Goal: Task Accomplishment & Management: Manage account settings

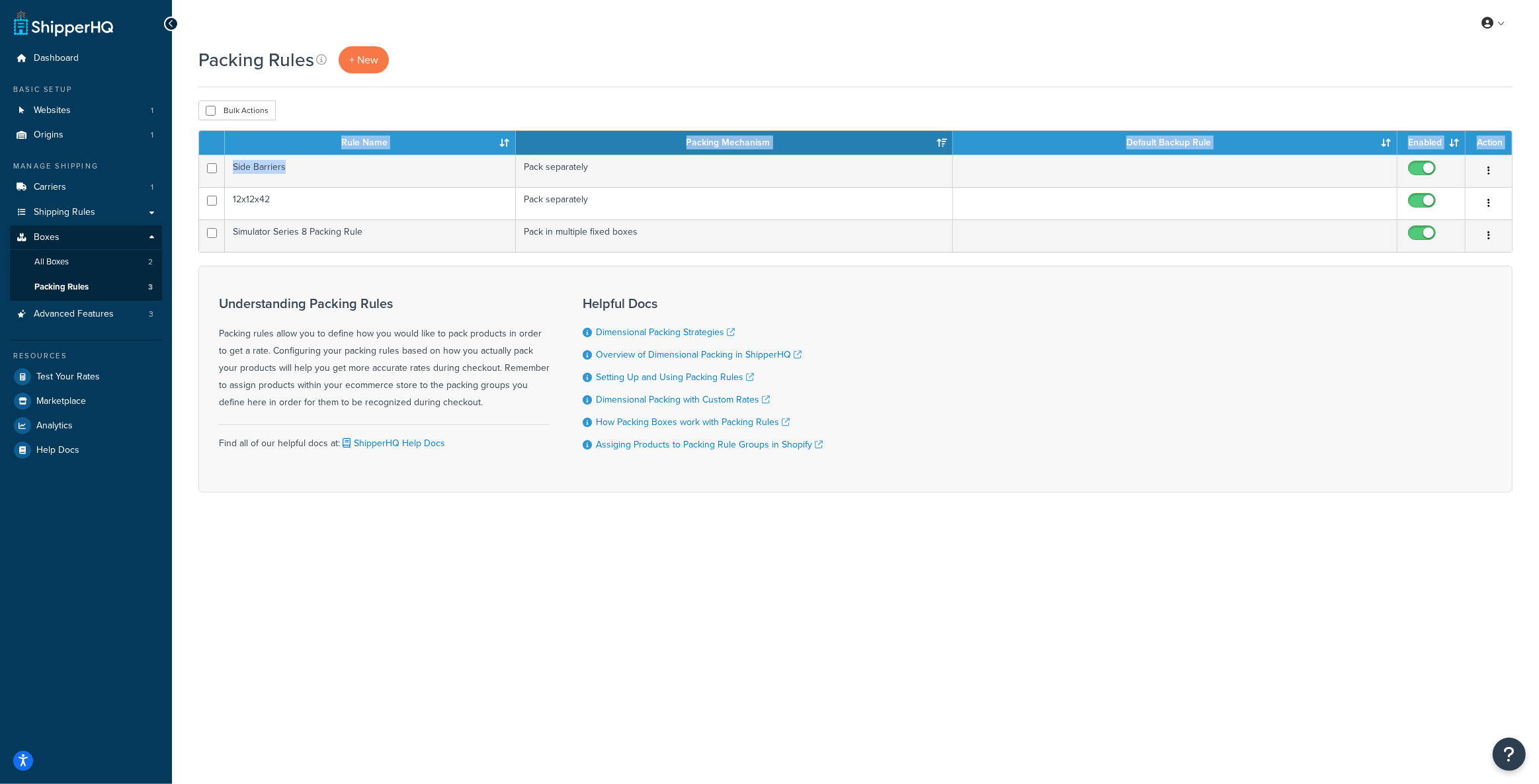
drag, startPoint x: 292, startPoint y: 168, endPoint x: 192, endPoint y: 169, distance: 100.0
click at [192, 169] on div "Packing Rules + New Bulk Actions Duplicate [GEOGRAPHIC_DATA] Contact Us Send Us…" at bounding box center [855, 293] width 1367 height 493
copy div "Rule Name Packing Mechanism Default Backup Rule Enabled Action Side Barriers"
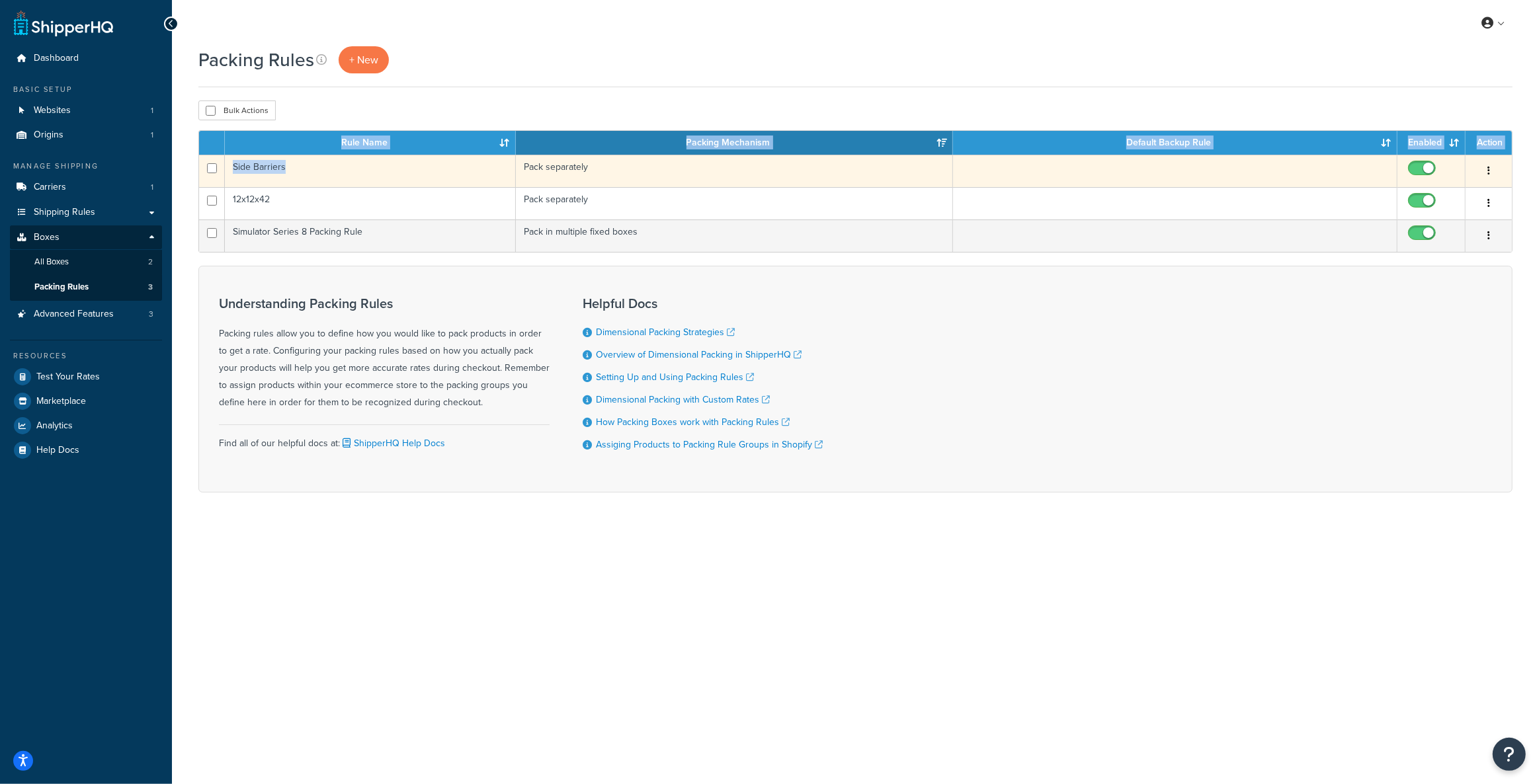
drag, startPoint x: 267, startPoint y: 168, endPoint x: 240, endPoint y: 161, distance: 27.9
click at [240, 161] on td "Side Barriers" at bounding box center [370, 170] width 291 height 32
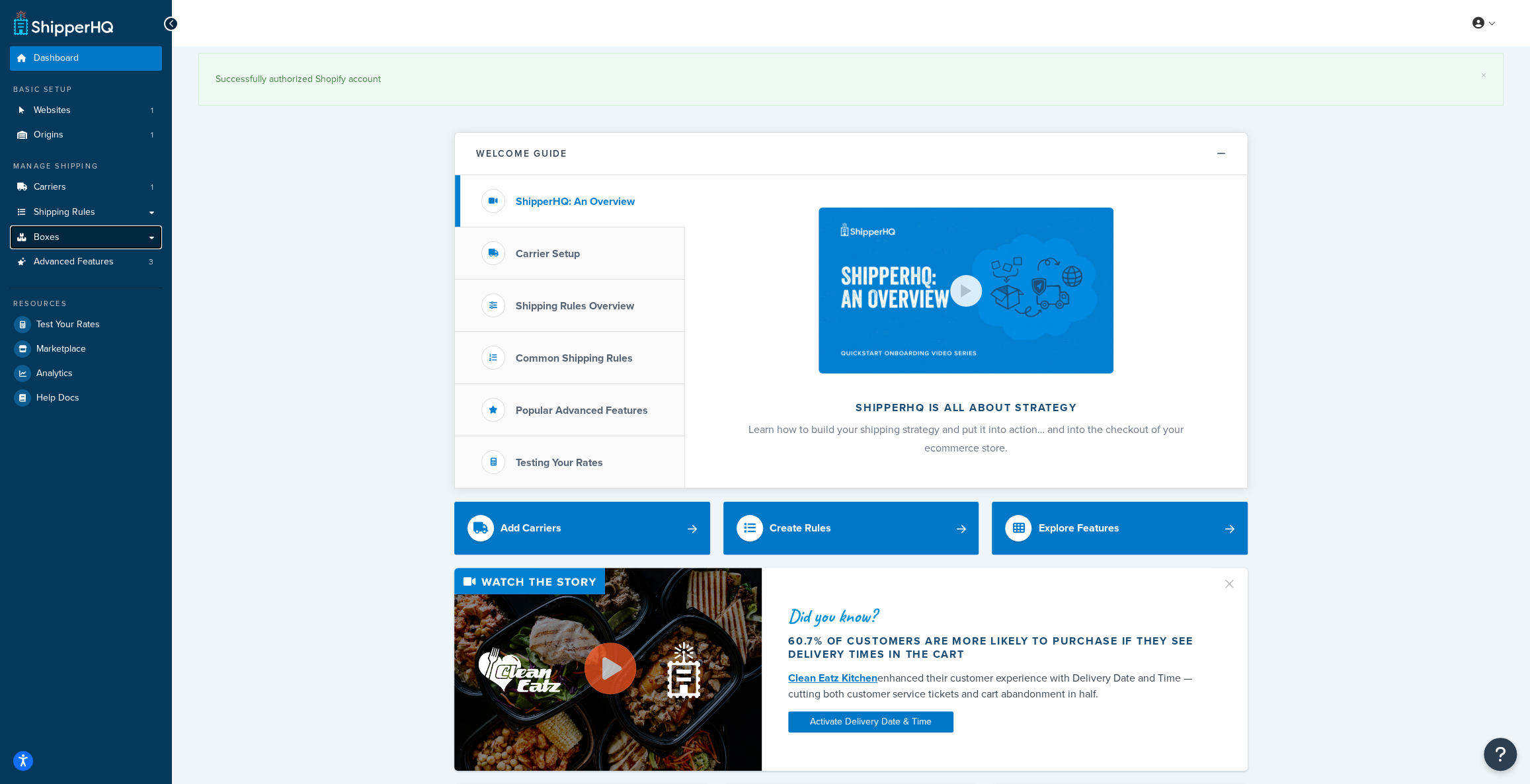
click at [56, 246] on link "Boxes" at bounding box center [86, 238] width 152 height 24
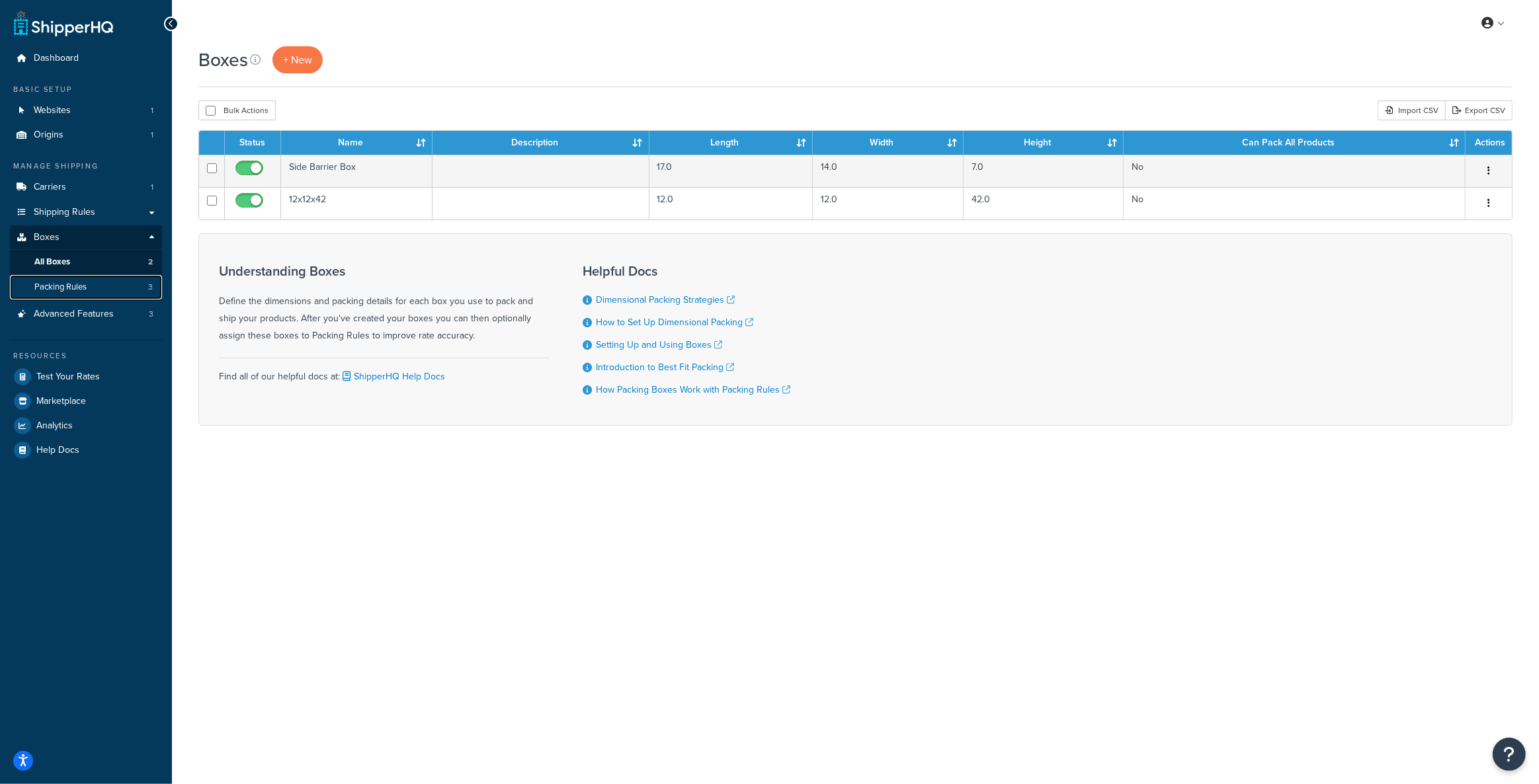
click at [121, 281] on link "Packing Rules 3" at bounding box center [86, 286] width 152 height 24
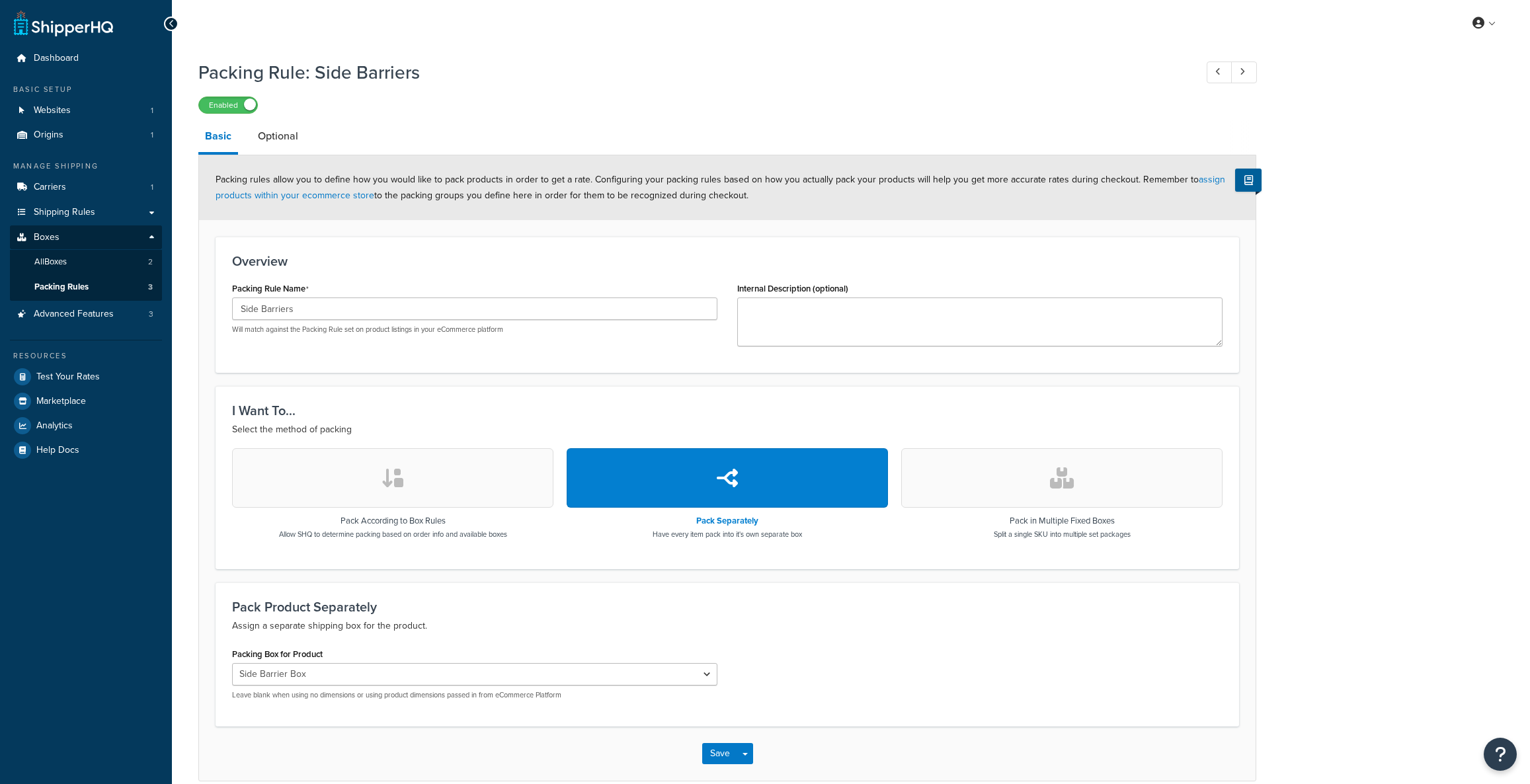
select select "743536"
click at [280, 150] on link "Optional" at bounding box center [278, 136] width 54 height 32
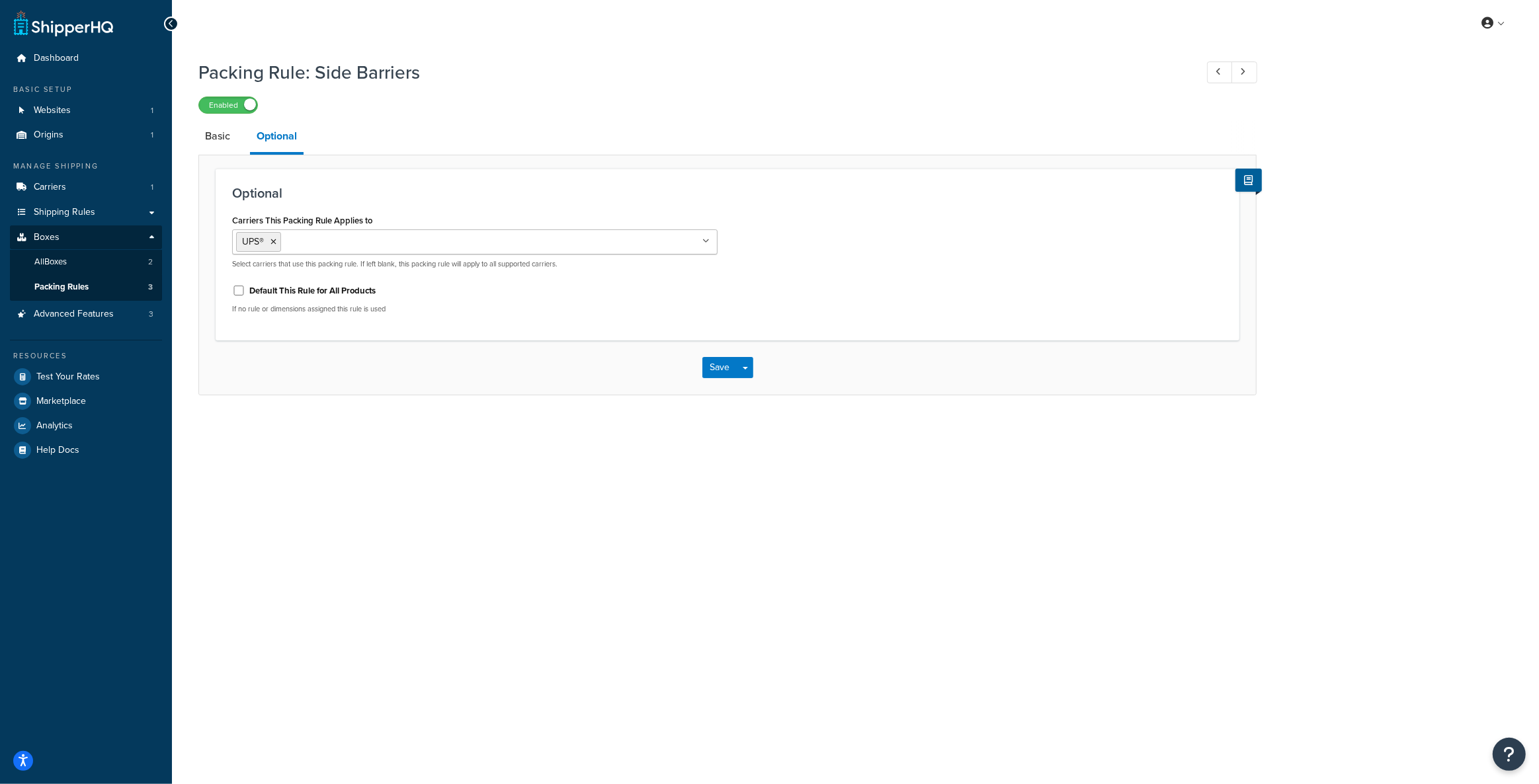
click at [244, 166] on div "Optional Carriers This Packing Rule Applies to UPS® No results found Select car…" at bounding box center [728, 275] width 1058 height 241
drag, startPoint x: 228, startPoint y: 144, endPoint x: 214, endPoint y: 153, distance: 16.6
click at [226, 143] on link "Basic" at bounding box center [217, 136] width 38 height 32
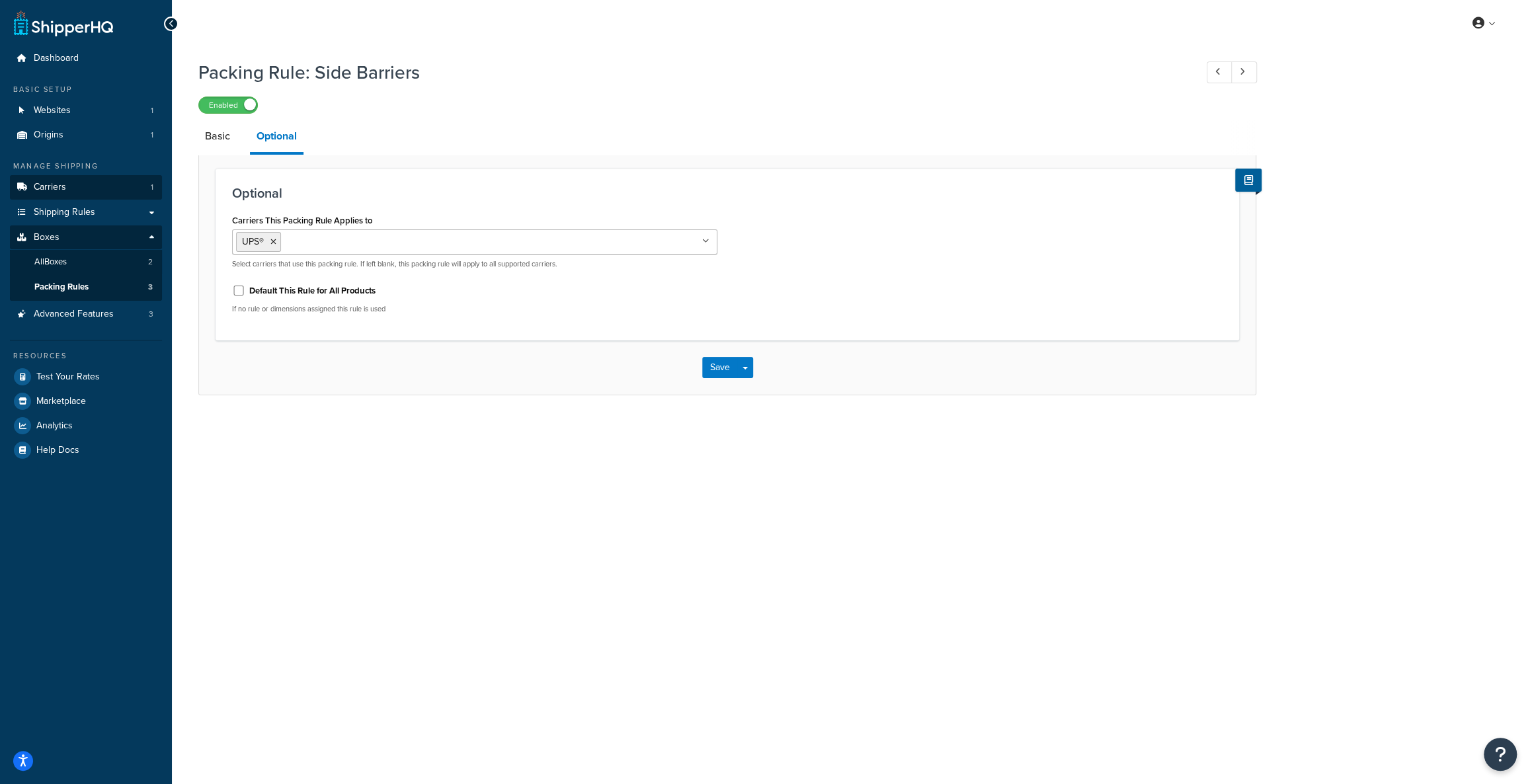
select select "743536"
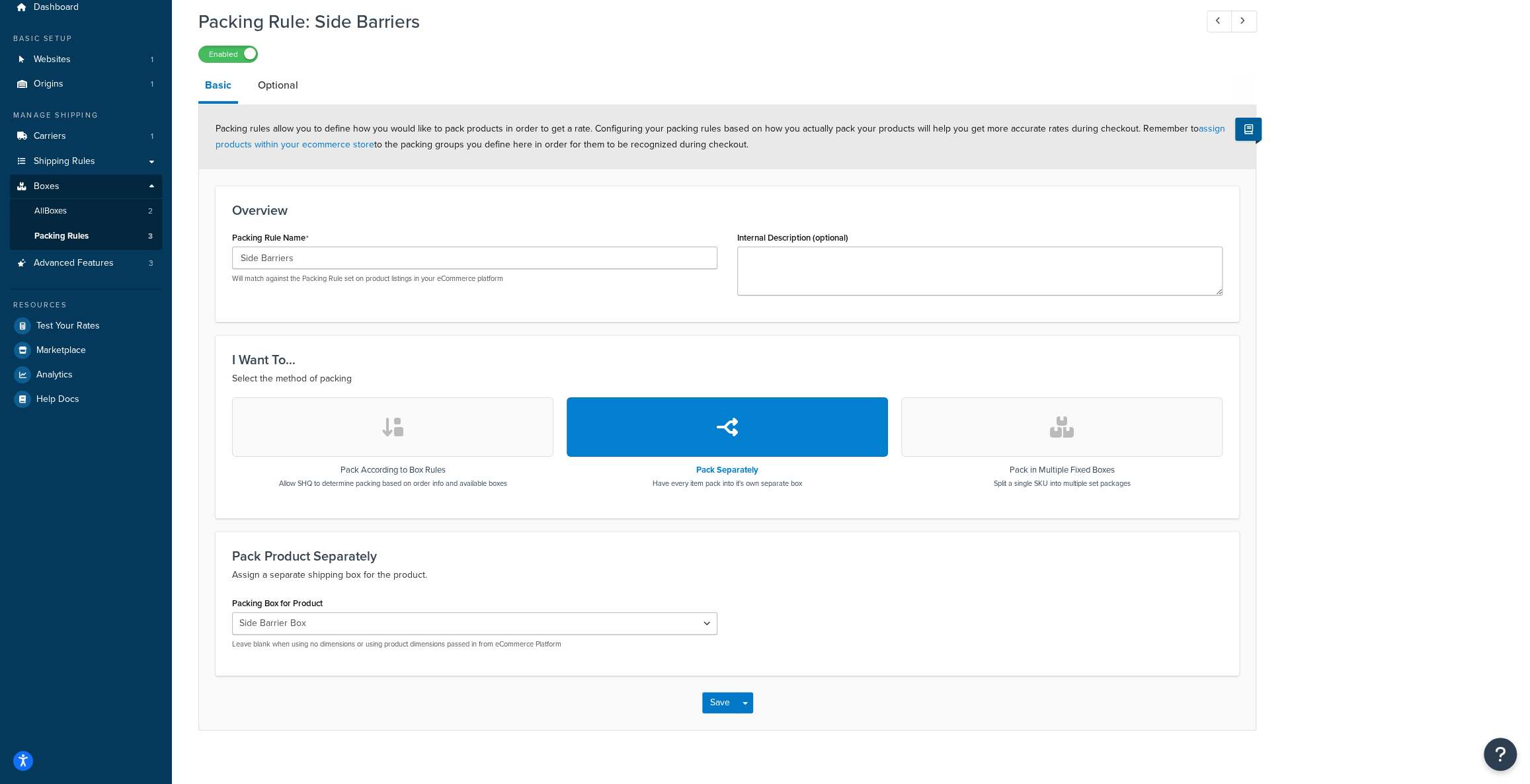
scroll to position [62, 0]
